Goal: Task Accomplishment & Management: Use online tool/utility

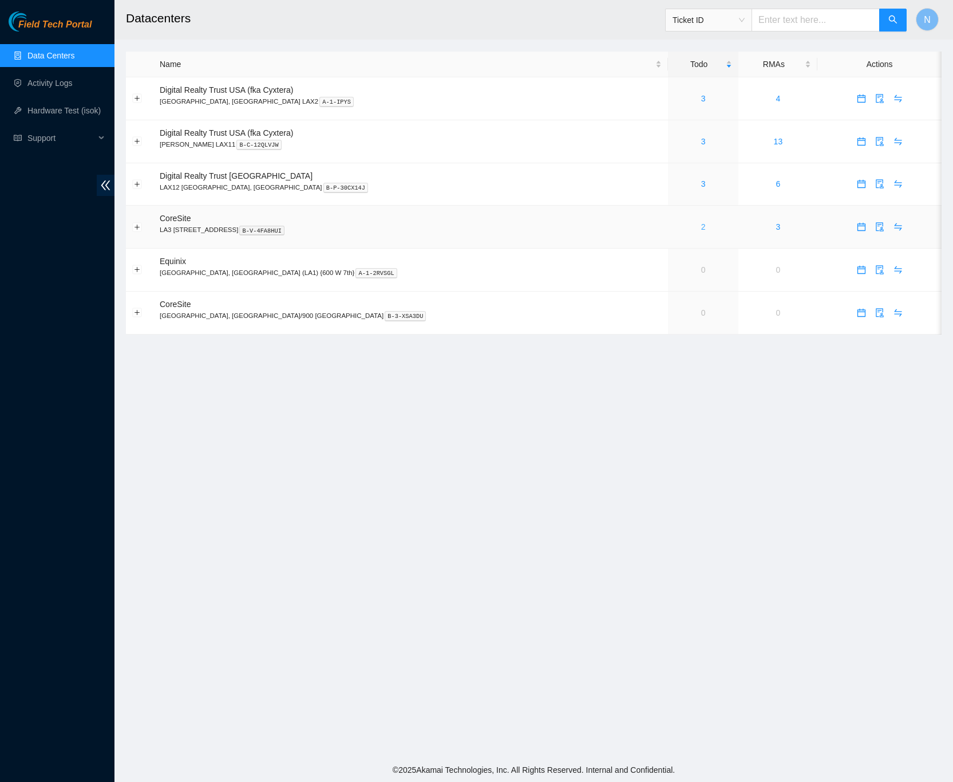
click at [701, 231] on link "2" at bounding box center [703, 226] width 5 height 9
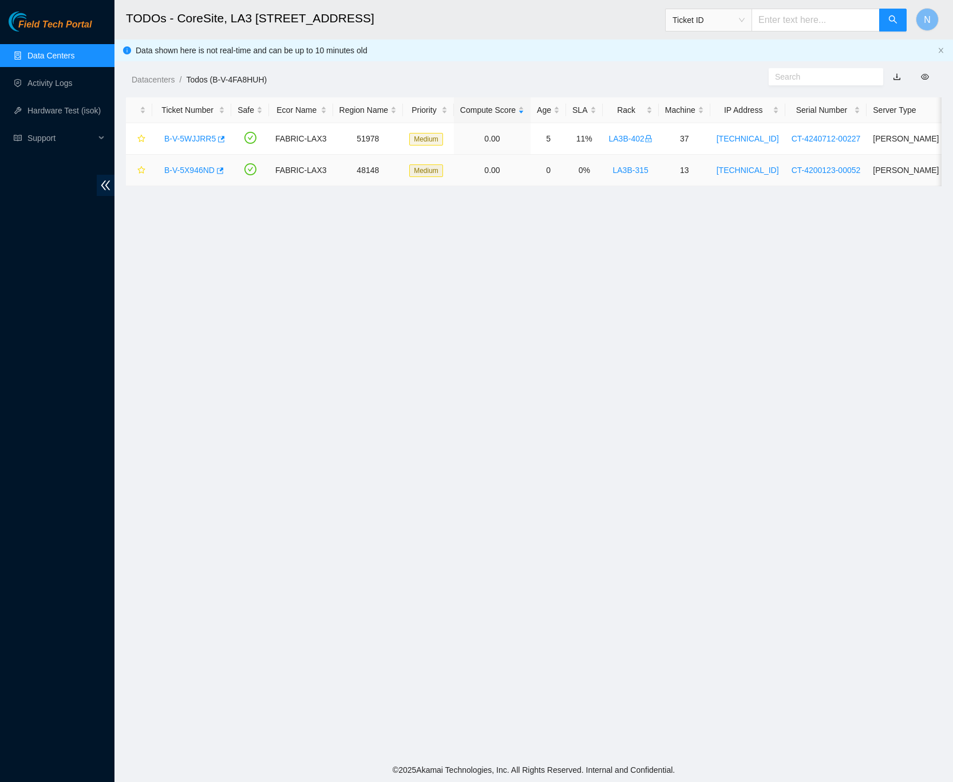
click at [198, 171] on link "B-V-5X946ND" at bounding box center [189, 169] width 50 height 9
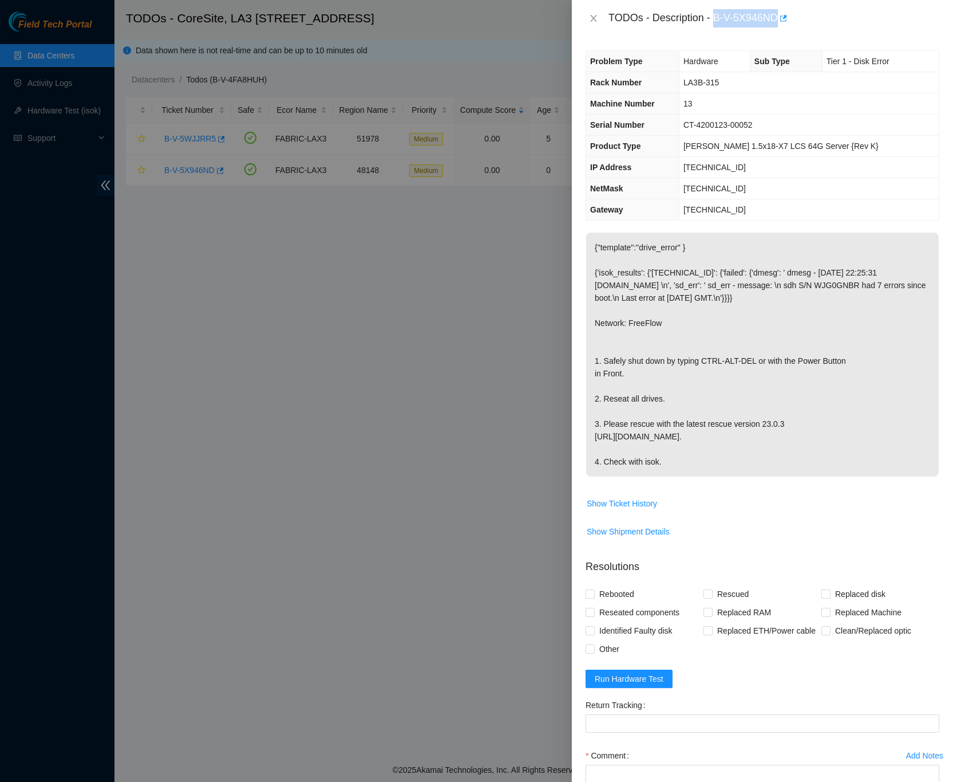
drag, startPoint x: 715, startPoint y: 19, endPoint x: 777, endPoint y: 26, distance: 62.2
click at [777, 26] on div "TODOs - Description - B-V-5X946ND" at bounding box center [774, 18] width 331 height 18
copy div "B-V-5X946ND"
click at [814, 34] on div "TODOs - Description - B-V-5X946ND" at bounding box center [762, 18] width 381 height 37
click at [594, 19] on icon "close" at bounding box center [593, 18] width 9 height 9
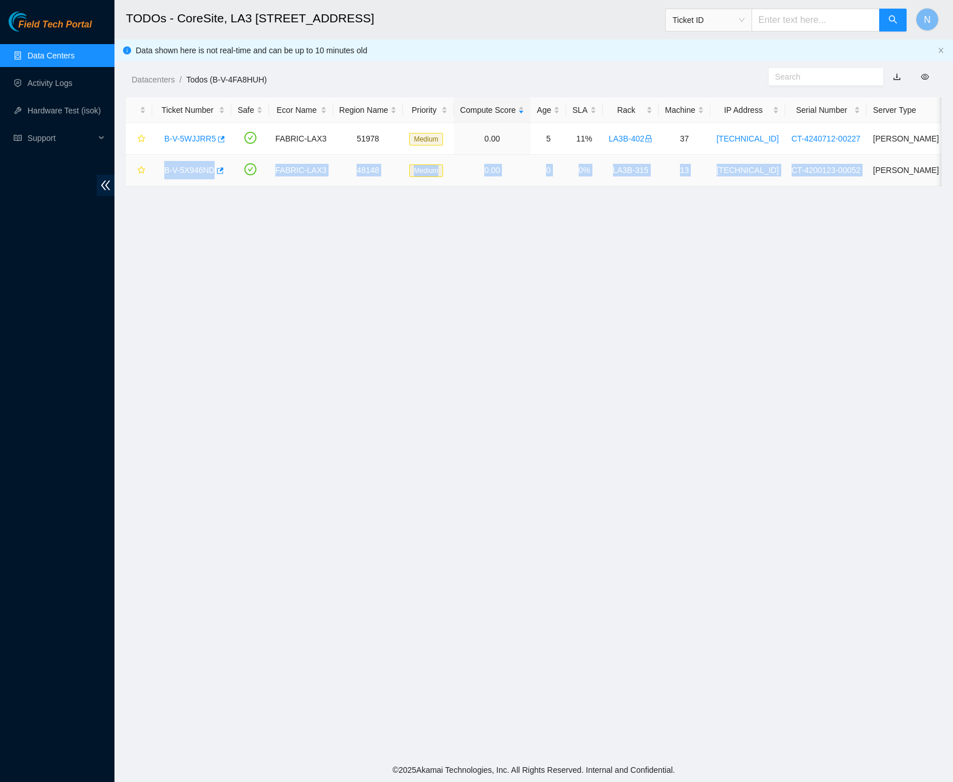
drag, startPoint x: 849, startPoint y: 169, endPoint x: 167, endPoint y: 174, distance: 681.4
click at [165, 174] on tr "B-V-5X946ND FABRIC-LAX3 48148 Medium 0.00 0 0% LA3B-315 13 23.39.209.14 CT-4200…" at bounding box center [638, 170] width 1025 height 31
copy tr "B-V-5X946ND FABRIC-LAX3 48148 Medium 0.00 0 0% LA3B-315 13 23.39.209.14 CT-4200…"
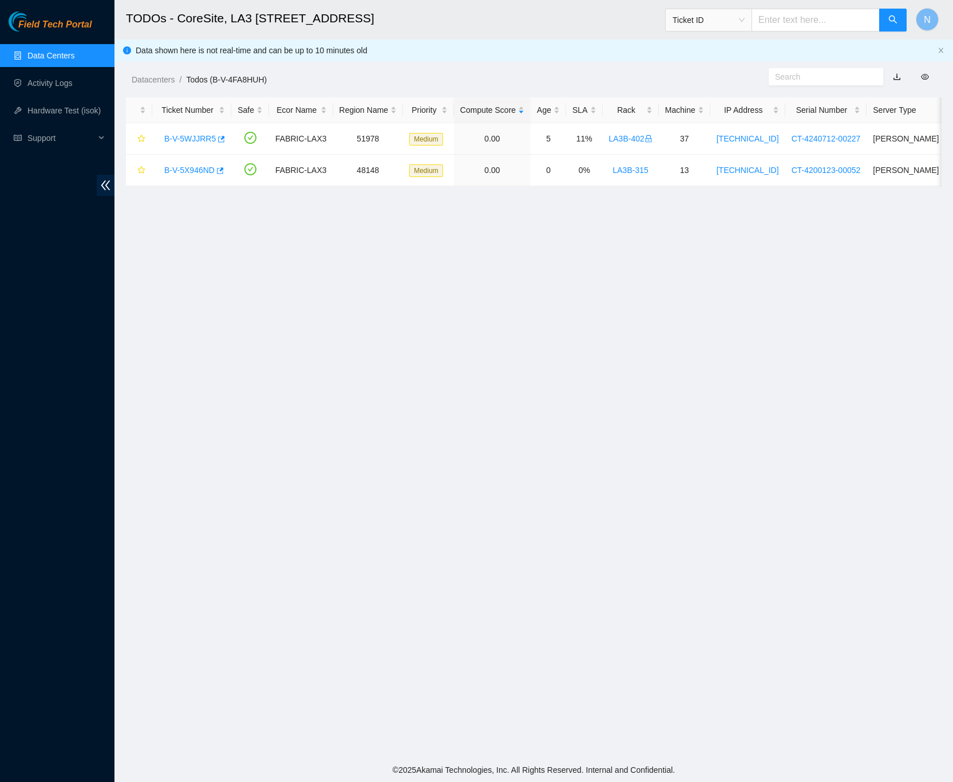
click at [411, 243] on main "TODOs - CoreSite, LA3 200 Bauchet St Ticket ID N Data shown here is not real-ti…" at bounding box center [534, 378] width 839 height 757
click at [198, 169] on link "B-V-5X946ND" at bounding box center [189, 169] width 50 height 9
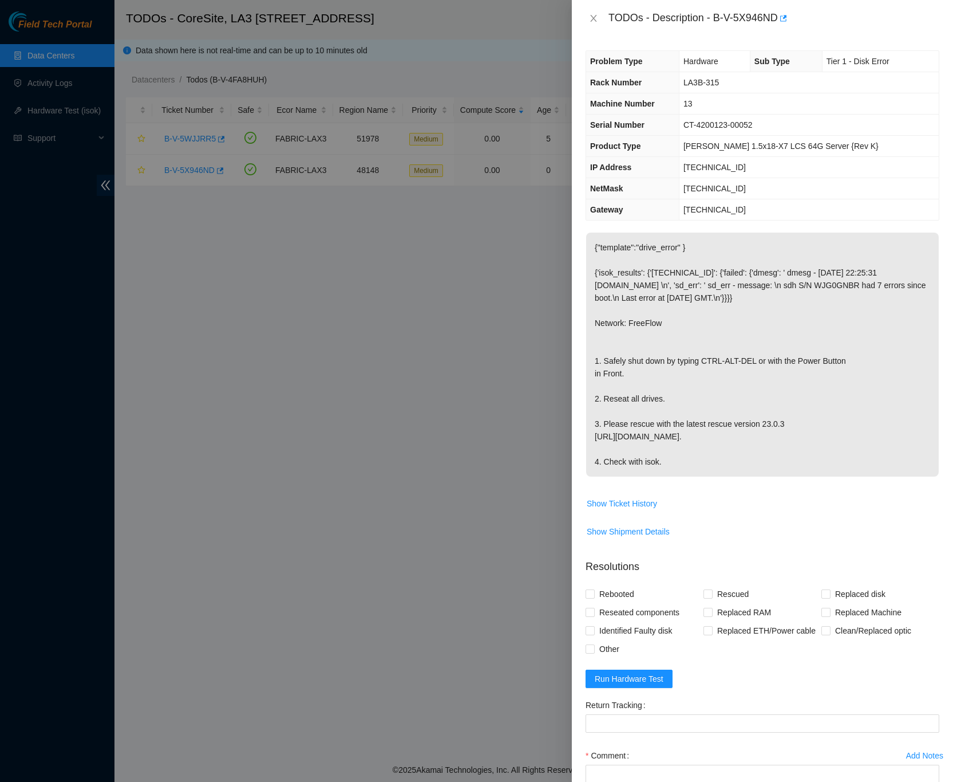
click at [938, 485] on div "Problem Type Hardware Sub Type Tier 1 - Disk Error Rack Number LA3B-315 Machine…" at bounding box center [762, 409] width 381 height 745
click at [787, 19] on icon "button" at bounding box center [783, 18] width 7 height 6
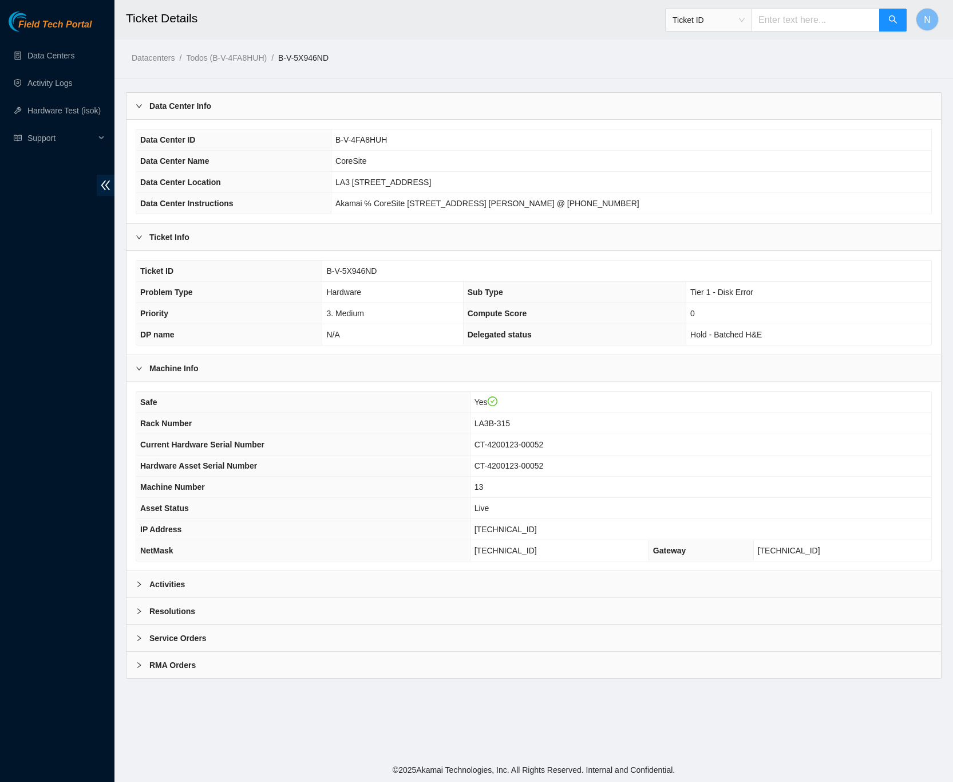
click at [167, 590] on b "Activities" at bounding box center [166, 584] width 35 height 13
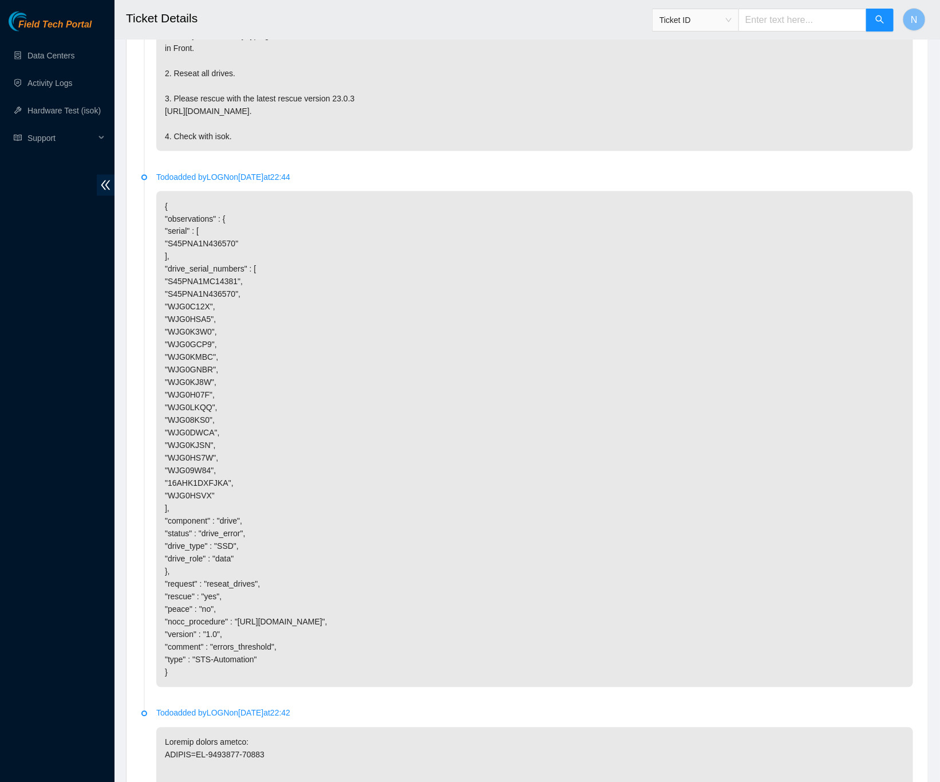
scroll to position [751, 0]
